Goal: Information Seeking & Learning: Learn about a topic

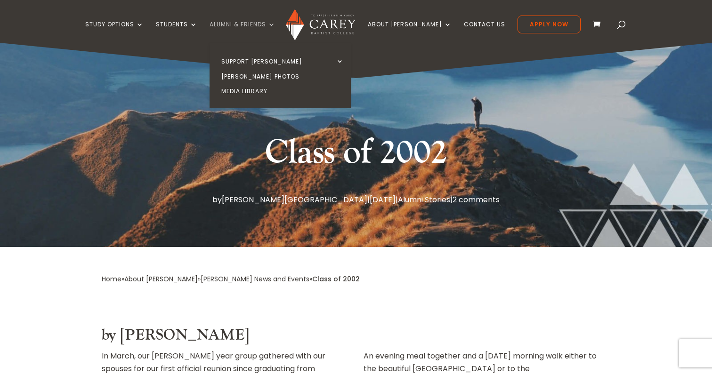
click at [275, 26] on link "Alumni & Friends" at bounding box center [243, 32] width 66 height 22
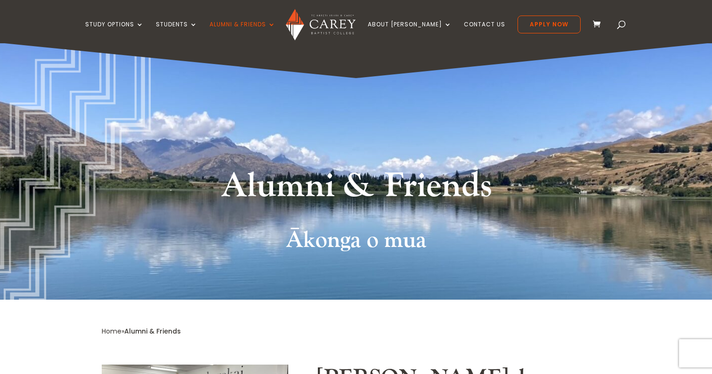
click at [622, 26] on span at bounding box center [622, 26] width 0 height 0
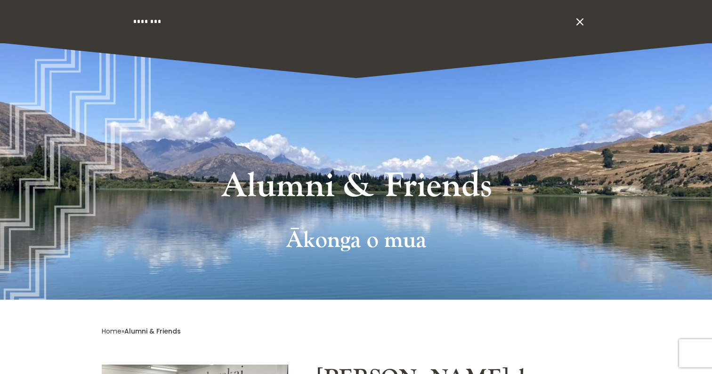
click at [480, 18] on input "search" at bounding box center [352, 21] width 440 height 43
type input "******"
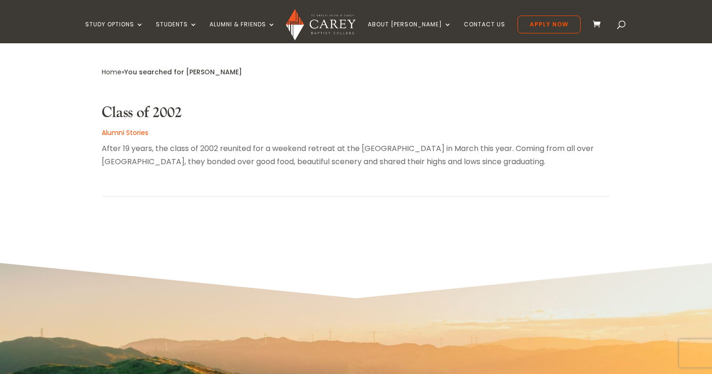
scroll to position [191, 0]
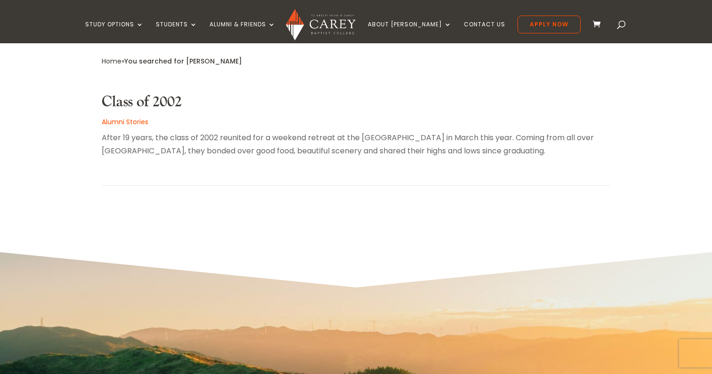
click at [136, 147] on p "After 19 years, the class of 2002 reunited for a weekend retreat at the Bowento…" at bounding box center [356, 143] width 509 height 25
click at [138, 127] on p "Alumni Stories" at bounding box center [356, 122] width 509 height 13
click at [139, 120] on link "Alumni Stories" at bounding box center [125, 121] width 47 height 9
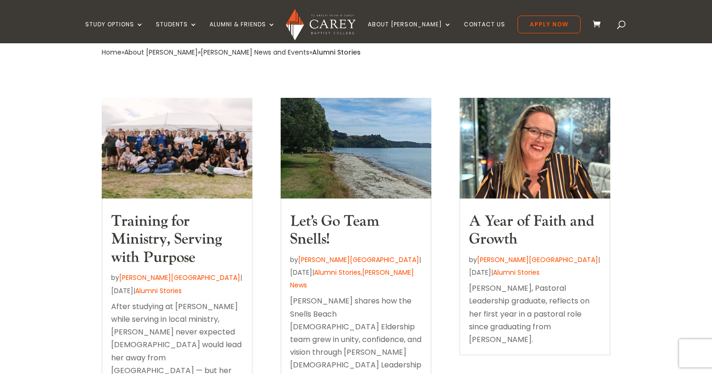
scroll to position [210, 0]
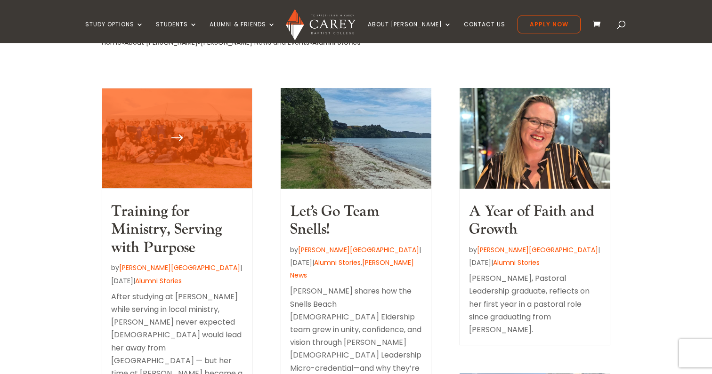
click at [162, 211] on link "Training for Ministry, Serving with Purpose" at bounding box center [166, 230] width 111 height 56
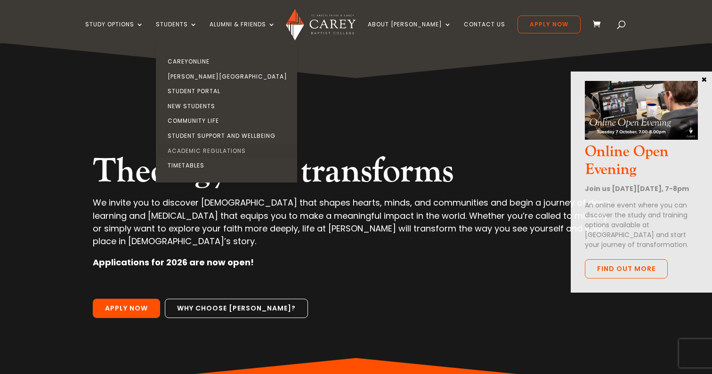
click at [198, 150] on link "Academic Regulations" at bounding box center [228, 151] width 141 height 15
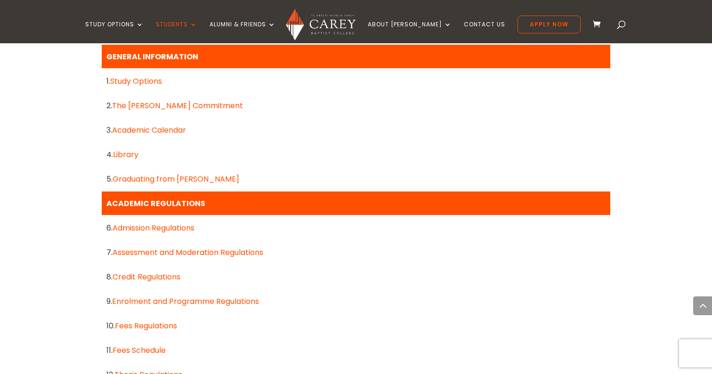
scroll to position [469, 0]
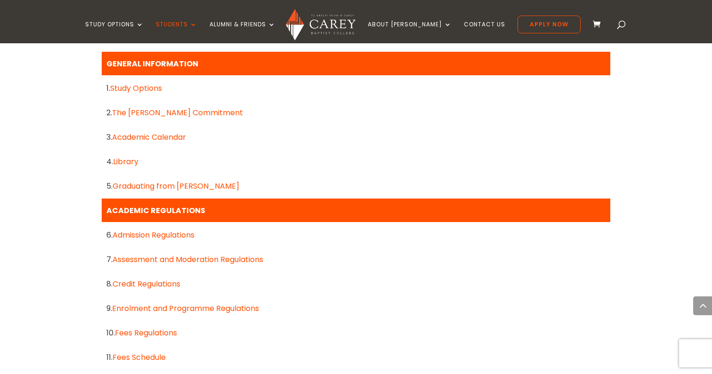
click at [144, 260] on link "Assessment and Moderation Regulations" at bounding box center [188, 259] width 151 height 11
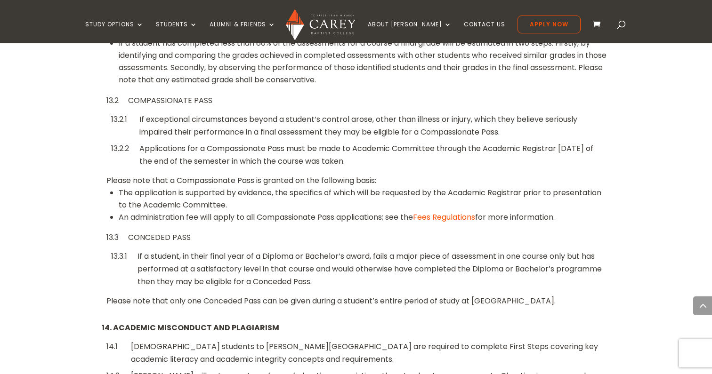
scroll to position [2646, 0]
